Goal: Information Seeking & Learning: Learn about a topic

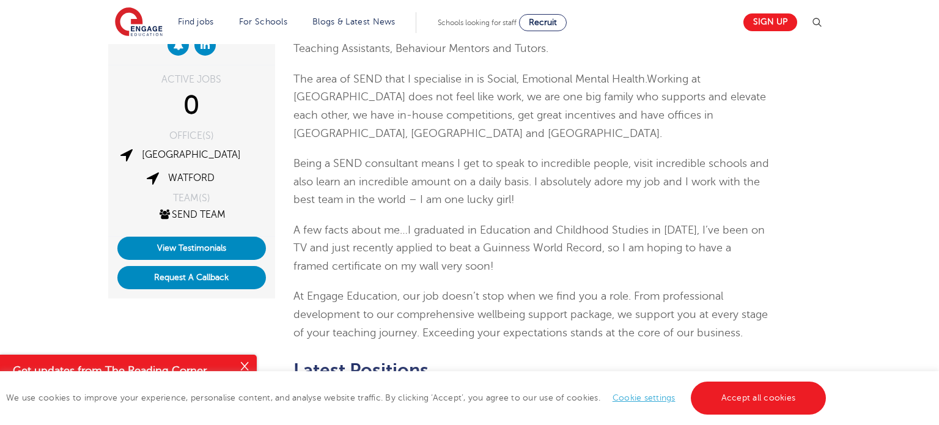
scroll to position [196, 0]
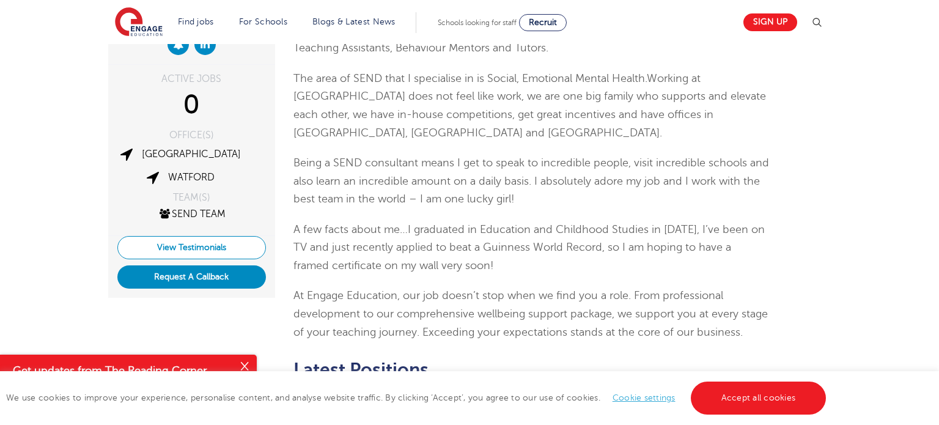
click at [168, 246] on link "View Testimonials" at bounding box center [191, 247] width 149 height 23
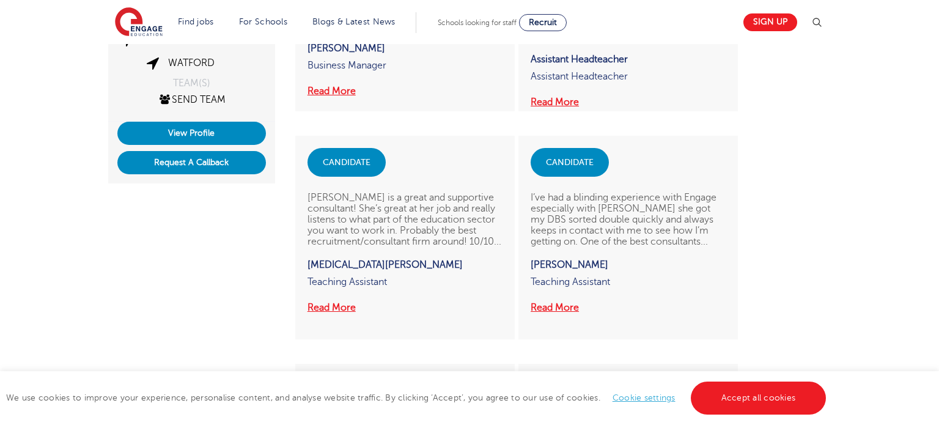
scroll to position [311, 0]
click at [332, 315] on button "Read More" at bounding box center [332, 307] width 48 height 16
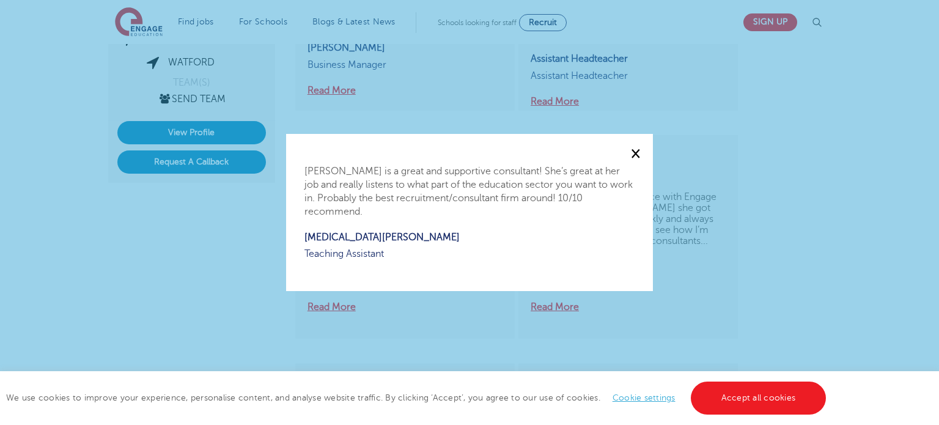
click at [636, 157] on span "×" at bounding box center [636, 153] width 10 height 17
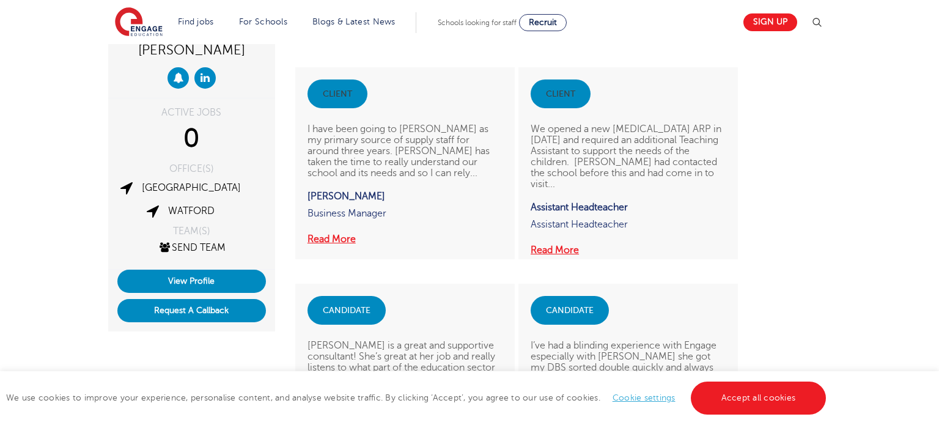
scroll to position [163, 0]
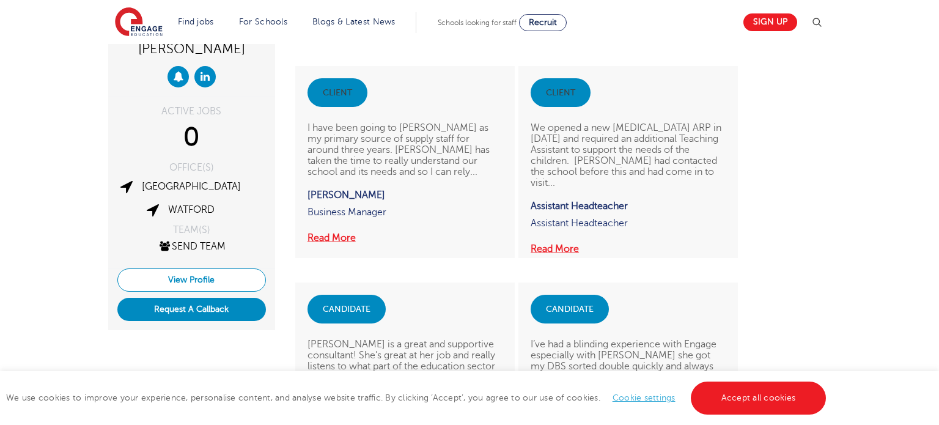
click at [175, 275] on link "View Profile" at bounding box center [191, 279] width 149 height 23
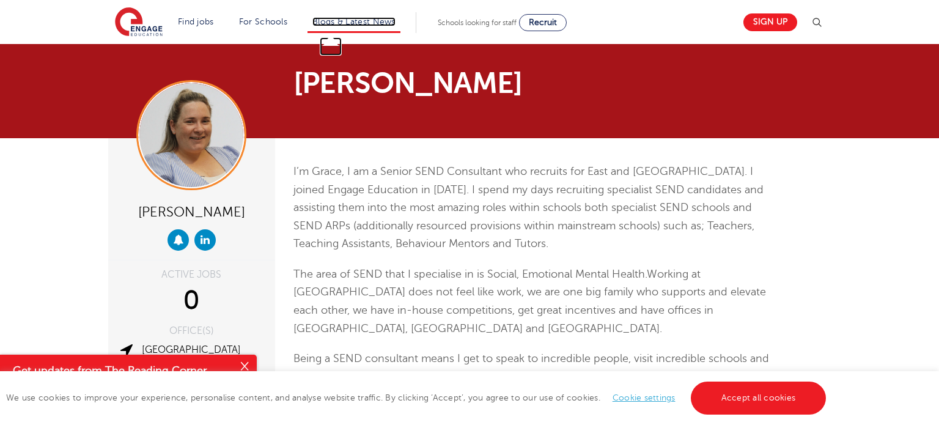
click at [344, 20] on link "Blogs & Latest News" at bounding box center [353, 21] width 83 height 9
